Goal: Transaction & Acquisition: Obtain resource

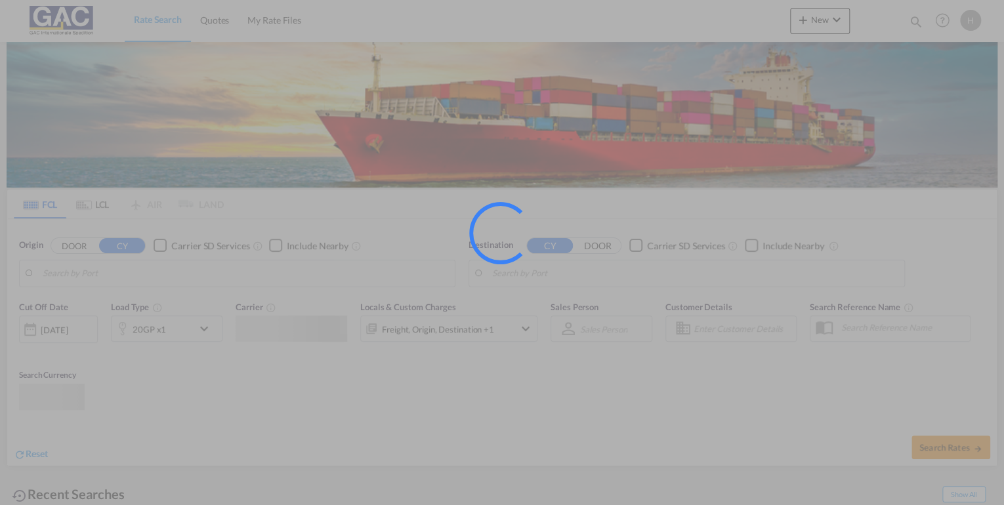
type input "[GEOGRAPHIC_DATA], DEBRV"
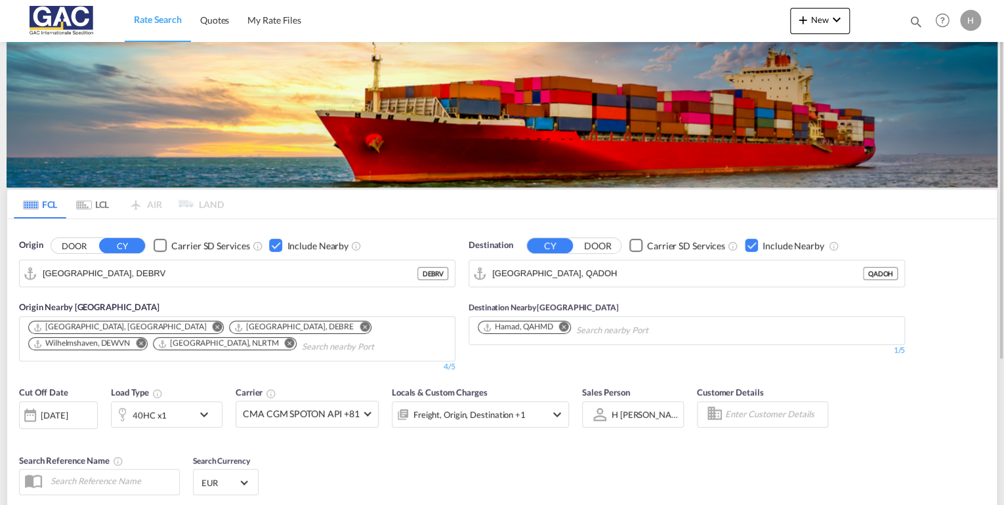
click at [749, 245] on div "Checkbox No Ink" at bounding box center [751, 245] width 13 height 13
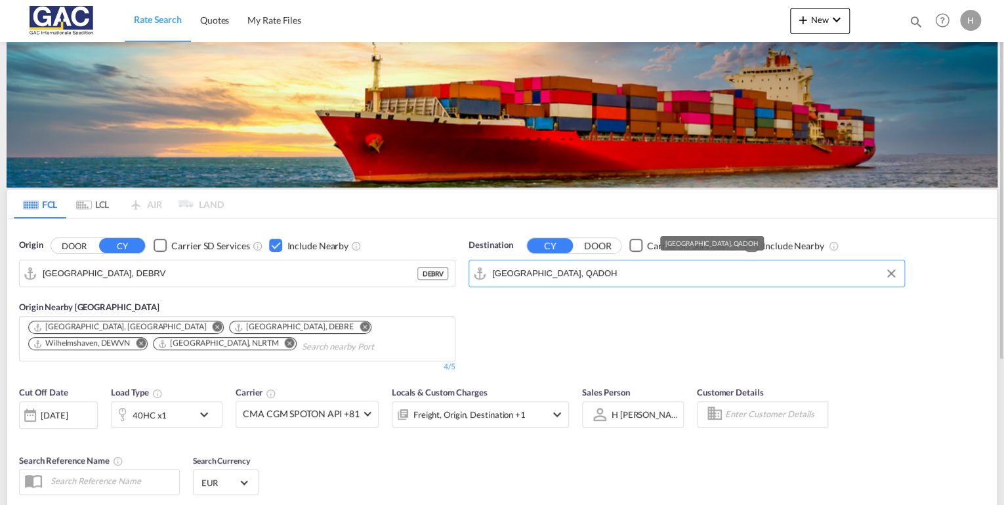
click at [579, 273] on input "[GEOGRAPHIC_DATA], QADOH" at bounding box center [695, 274] width 406 height 20
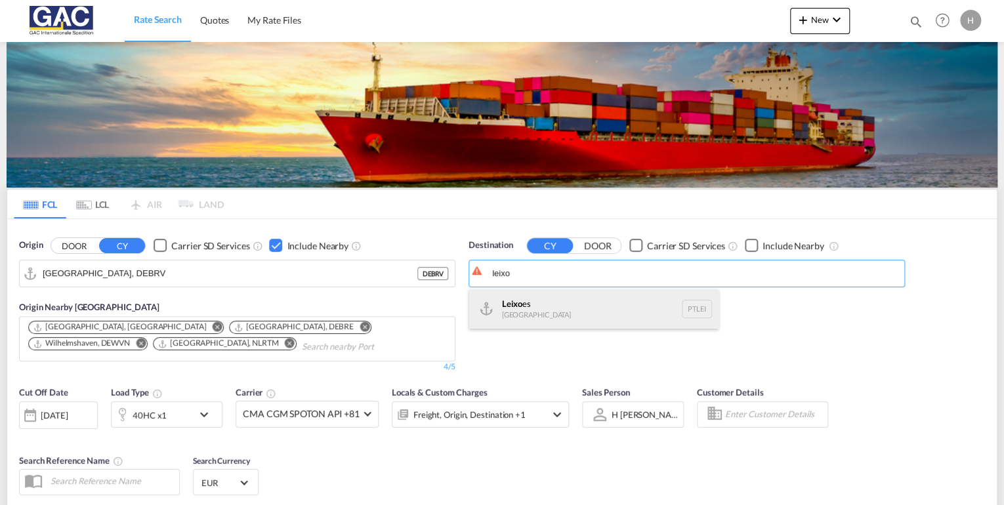
drag, startPoint x: 533, startPoint y: 301, endPoint x: 554, endPoint y: 301, distance: 21.0
click at [534, 301] on div "Leixo es [GEOGRAPHIC_DATA] PTLEI" at bounding box center [593, 308] width 249 height 39
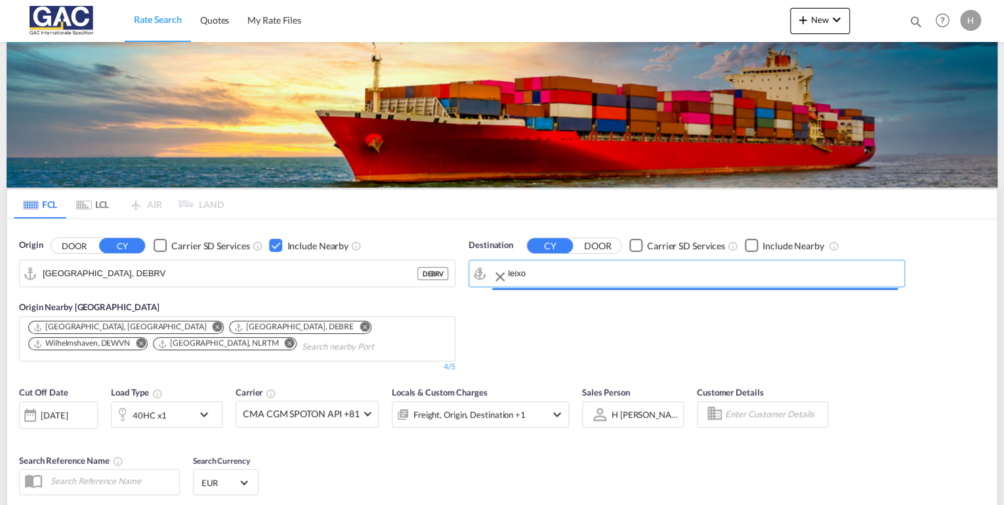
type input "Leixoes, PTLEI"
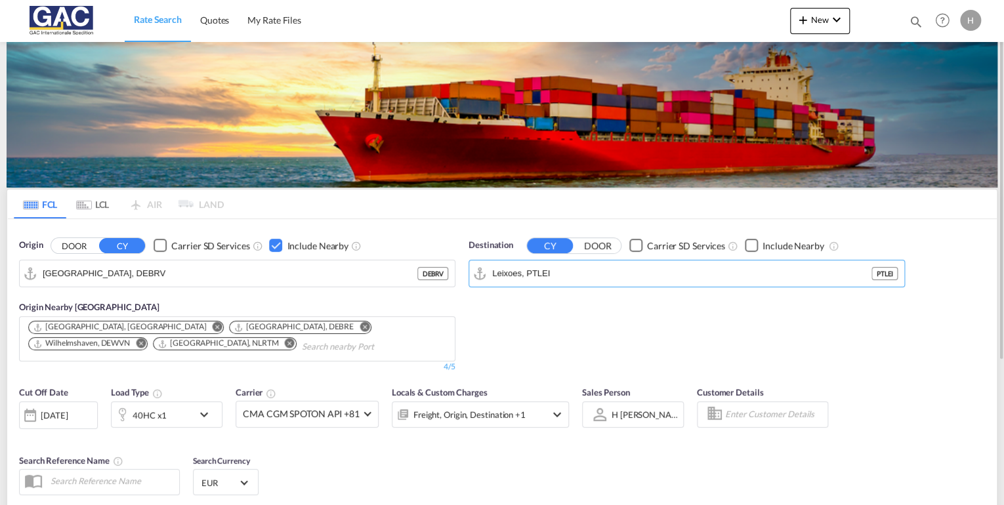
click at [751, 242] on div "Checkbox No Ink" at bounding box center [751, 245] width 13 height 13
click at [748, 245] on div "Checkbox No Ink" at bounding box center [751, 245] width 13 height 13
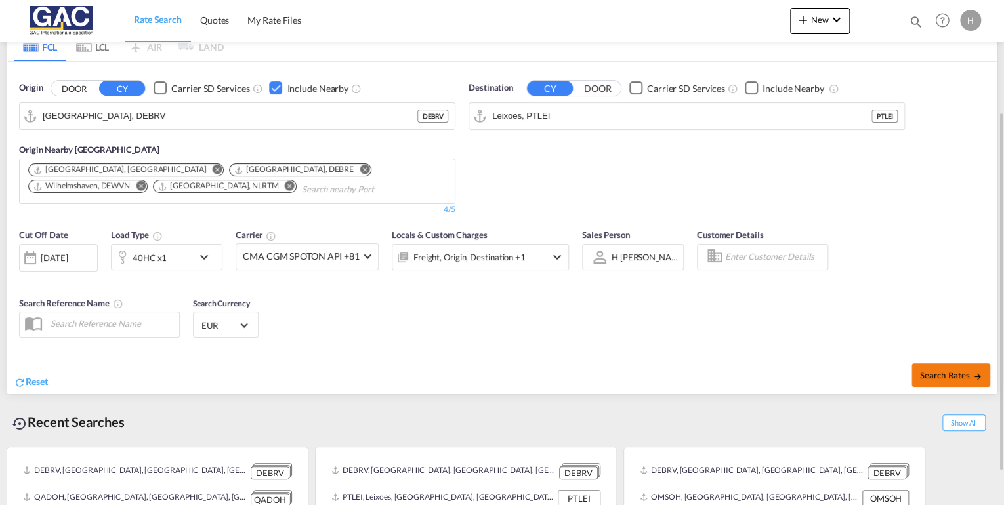
click at [935, 371] on span "Search Rates" at bounding box center [950, 375] width 63 height 11
type input "DEBRV to PTLEI / [DATE]"
